Goal: Entertainment & Leisure: Consume media (video, audio)

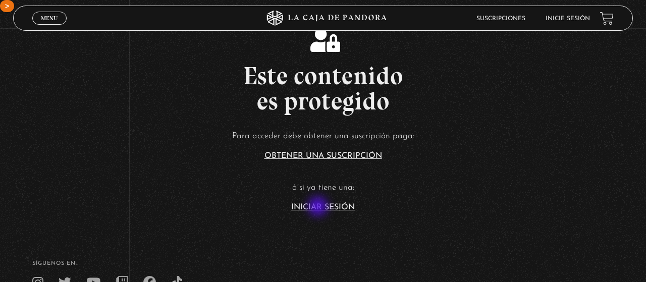
click at [319, 208] on link "Iniciar Sesión" at bounding box center [323, 208] width 64 height 8
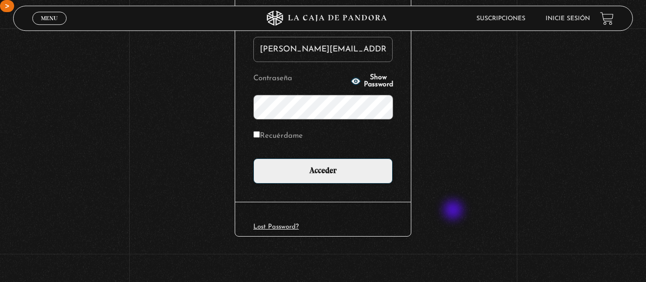
scroll to position [153, 0]
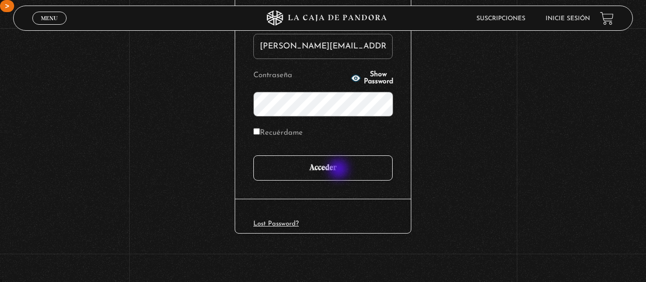
click at [340, 170] on input "Acceder" at bounding box center [323, 168] width 139 height 25
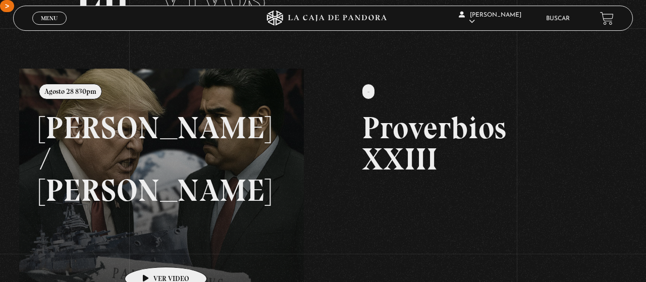
scroll to position [105, 0]
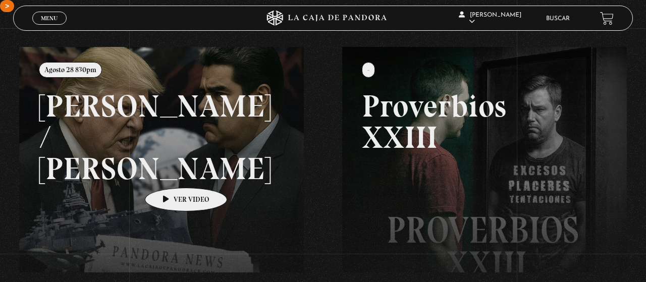
click at [133, 155] on link at bounding box center [342, 188] width 646 height 282
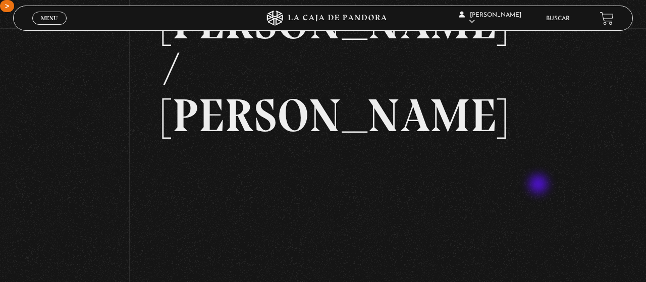
scroll to position [105, 0]
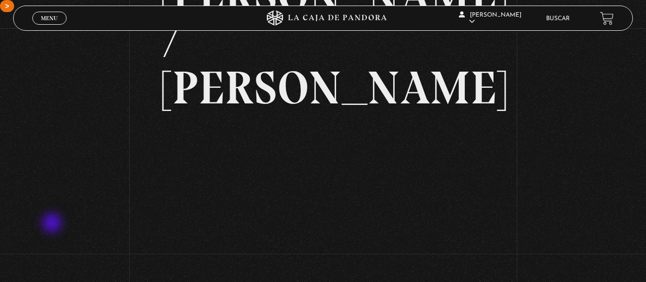
click at [65, 201] on div "Volver Agosto 28 830pm Trump / Maduro" at bounding box center [323, 125] width 646 height 404
click at [66, 167] on div "Volver Agosto 28 830pm Trump / Maduro" at bounding box center [323, 125] width 646 height 404
click at [74, 158] on div "Volver Agosto 28 830pm Trump / Maduro" at bounding box center [323, 125] width 646 height 404
click at [11, 150] on div "Volver Agosto 28 830pm Trump / Maduro" at bounding box center [323, 125] width 646 height 404
click at [326, 159] on iframe at bounding box center [323, 216] width 323 height 181
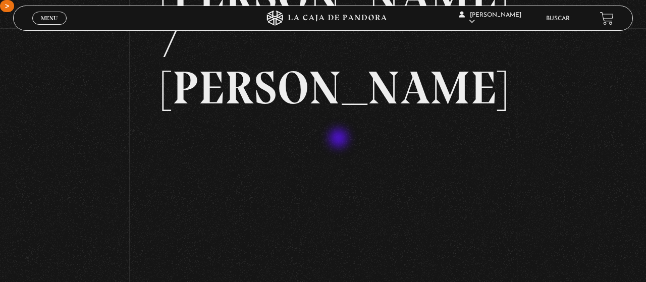
click at [340, 139] on iframe at bounding box center [323, 216] width 323 height 181
